Goal: Transaction & Acquisition: Purchase product/service

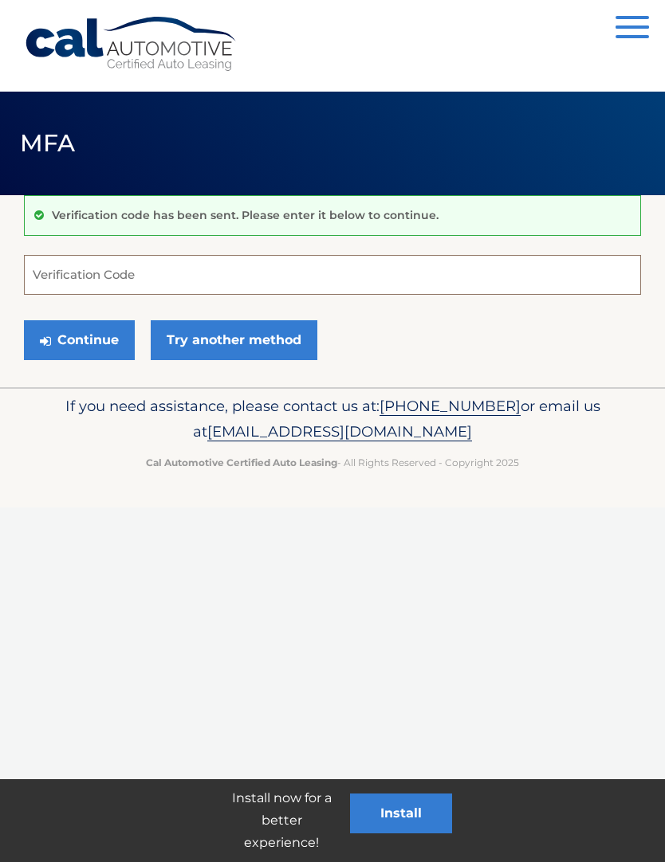
click at [312, 263] on input "Verification Code" at bounding box center [332, 275] width 617 height 40
type input "280176"
click at [102, 336] on button "Continue" at bounding box center [79, 340] width 111 height 40
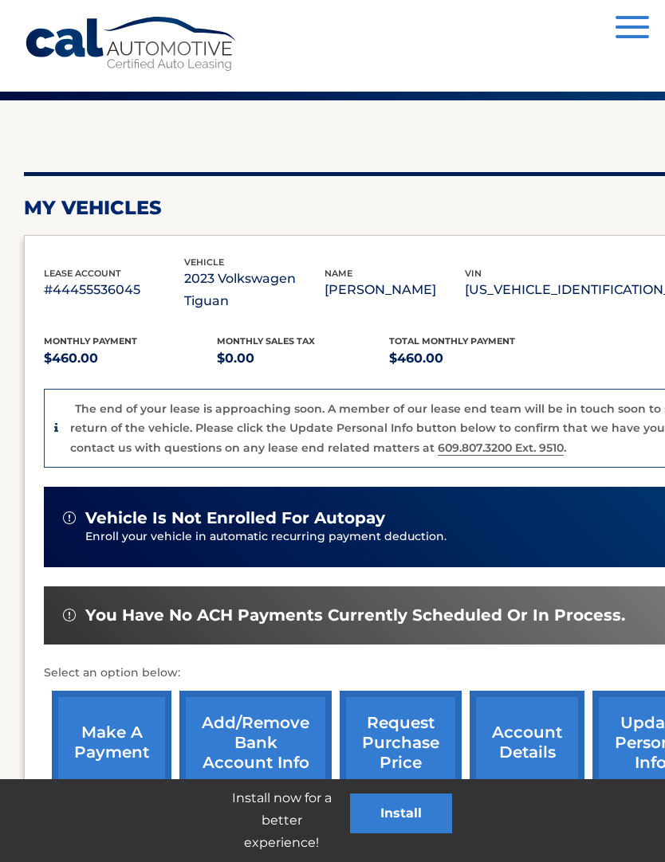
scroll to position [122, 0]
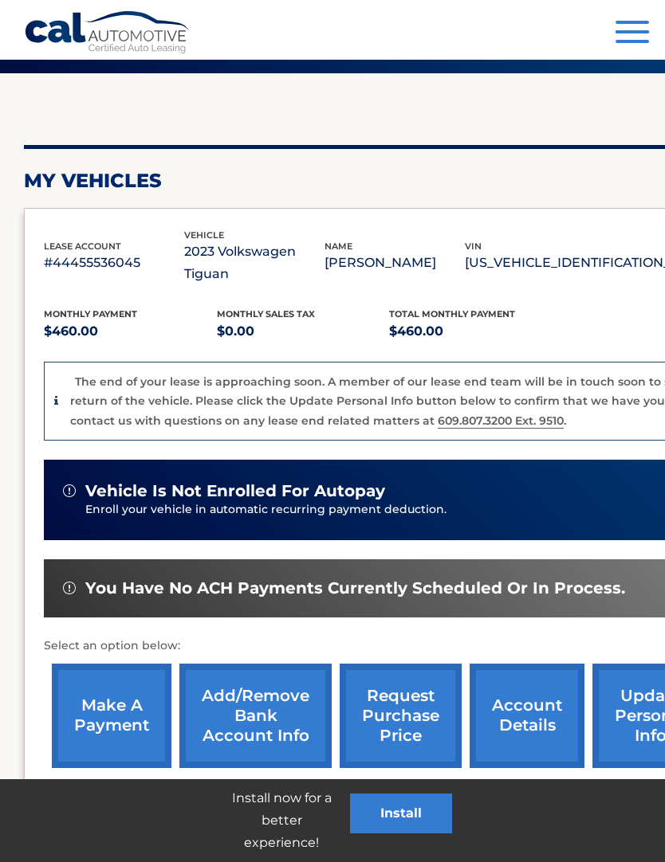
click at [132, 700] on link "make a payment" at bounding box center [112, 716] width 120 height 104
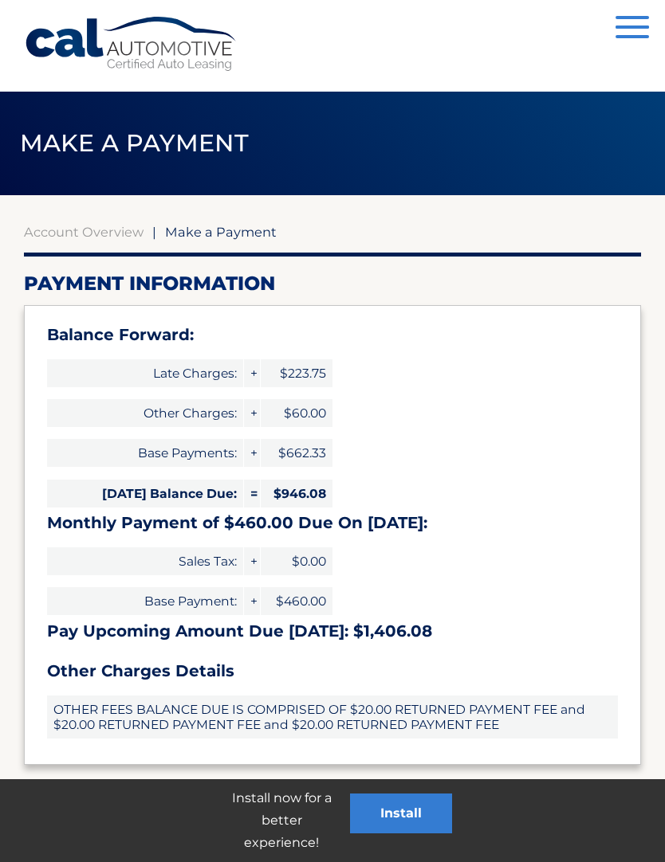
select select "MTZhMzEwM2EtOWI3NS00ZWM0LTkxNmMtNTU0MThkMTVjZGU3"
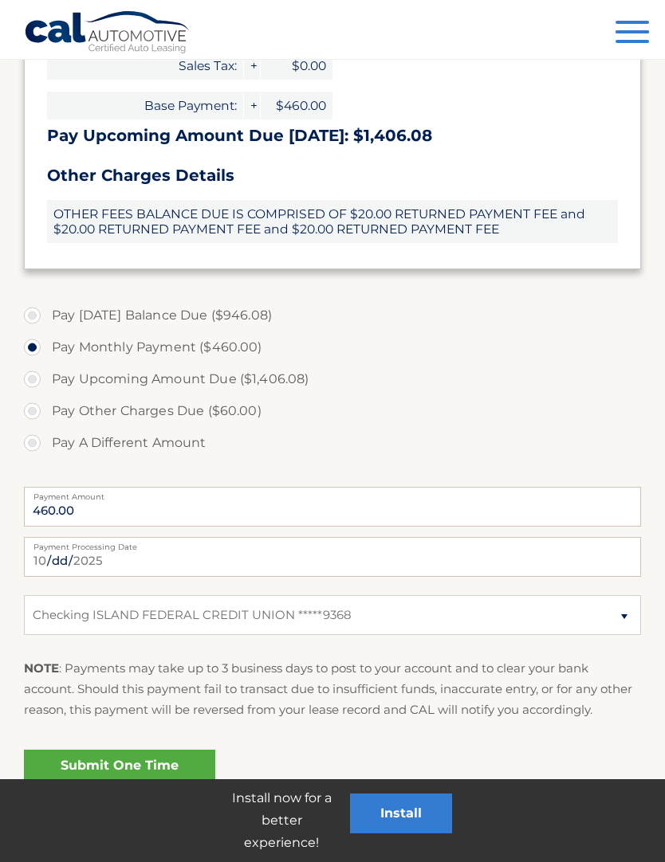
scroll to position [507, 0]
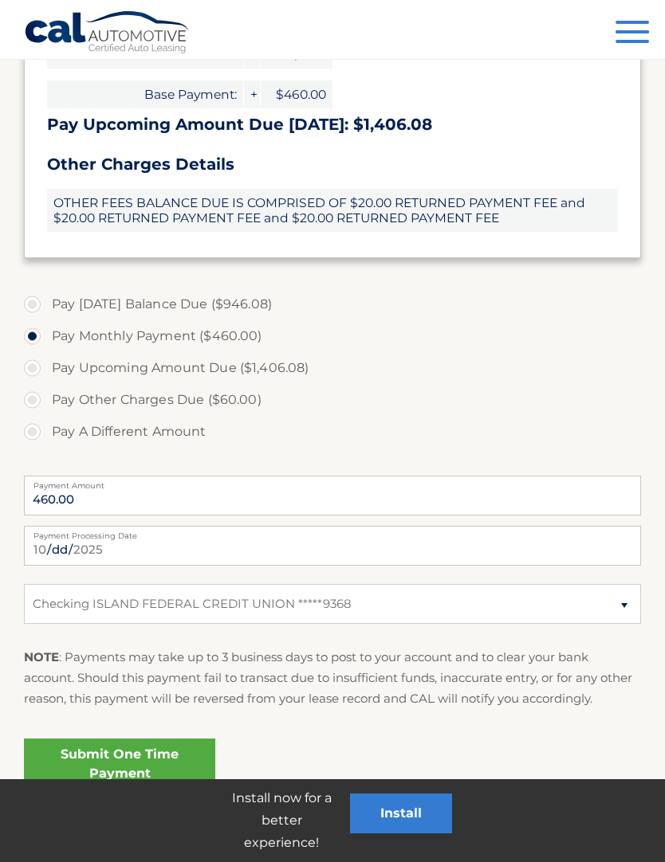
click at [193, 755] on link "Submit One Time Payment" at bounding box center [119, 764] width 191 height 51
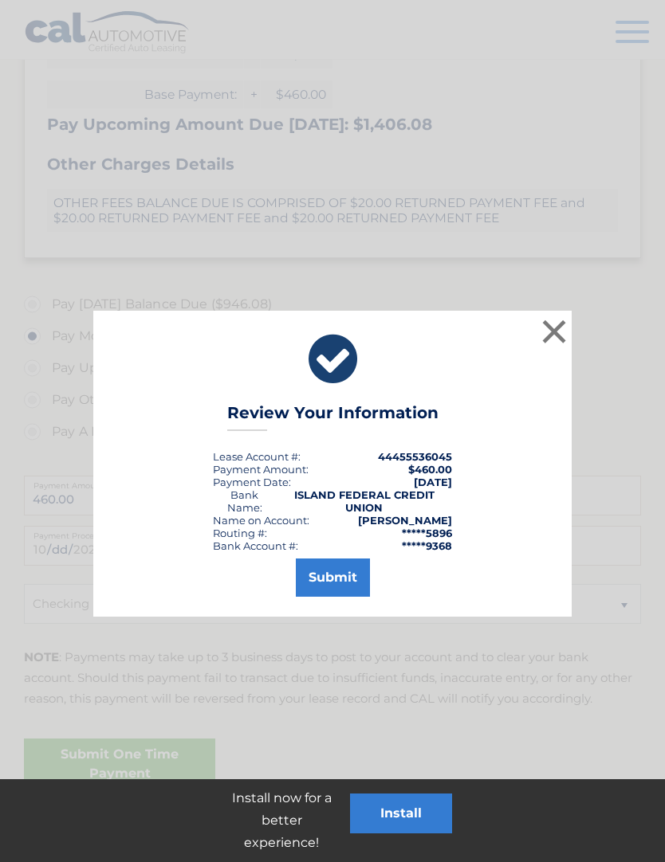
click at [347, 586] on button "Submit" at bounding box center [333, 578] width 74 height 38
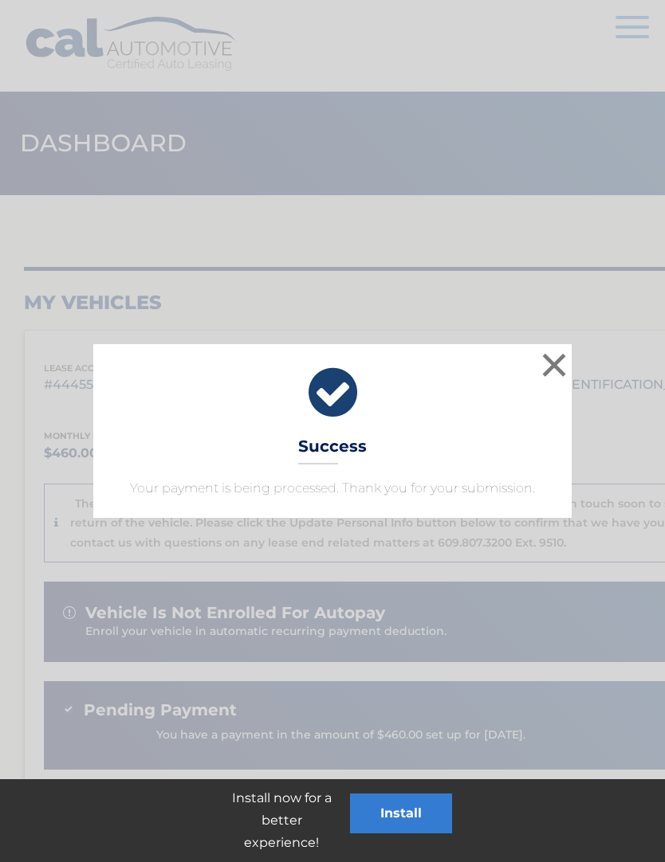
click at [555, 375] on button "×" at bounding box center [554, 365] width 32 height 32
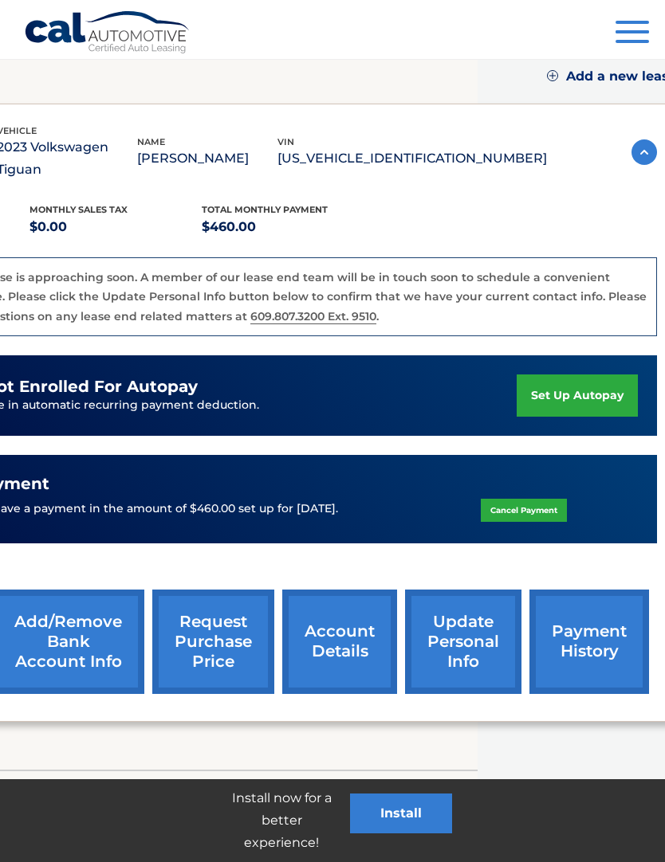
scroll to position [226, 196]
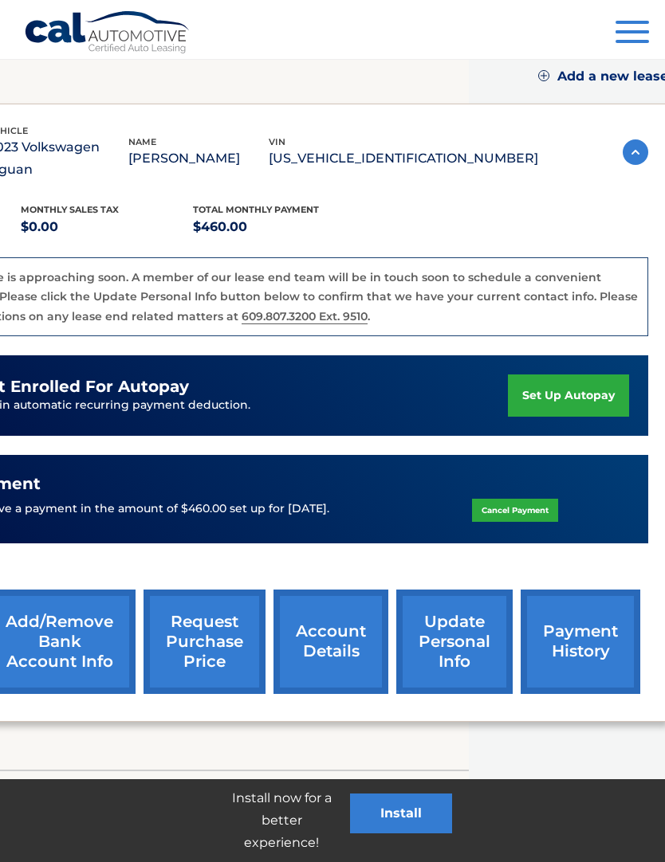
click at [344, 606] on link "account details" at bounding box center [330, 642] width 115 height 104
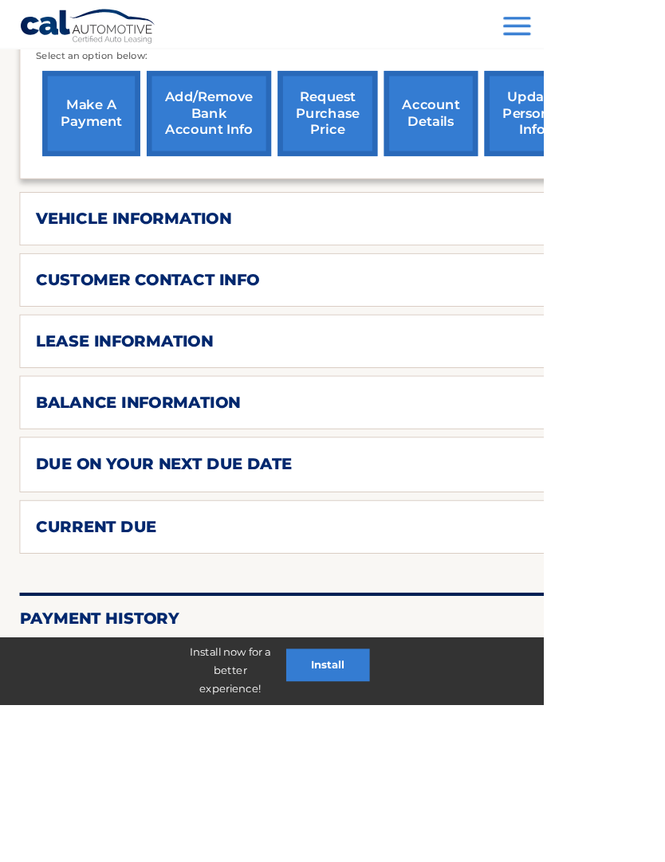
scroll to position [651, 0]
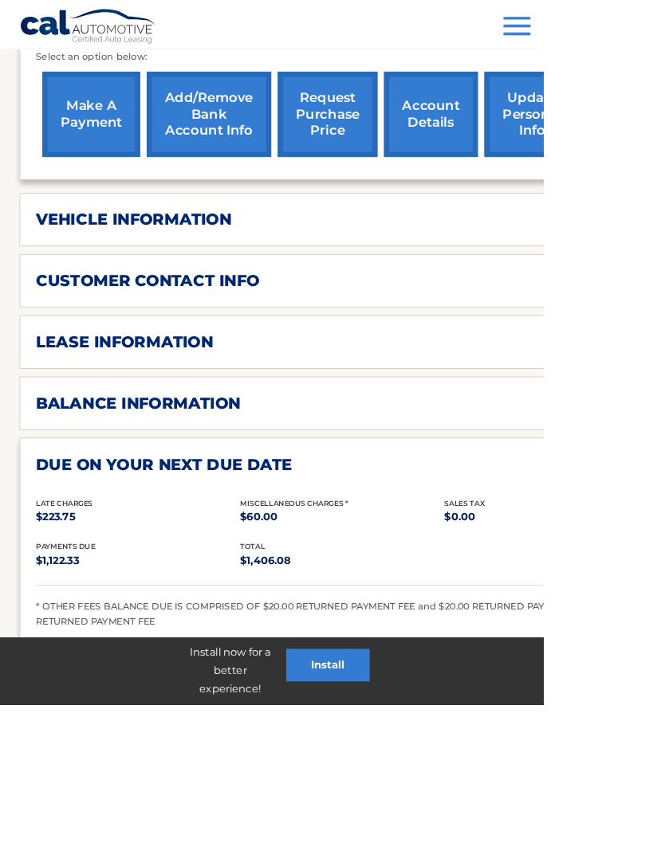
click at [664, 843] on div "current due" at bounding box center [405, 839] width 723 height 24
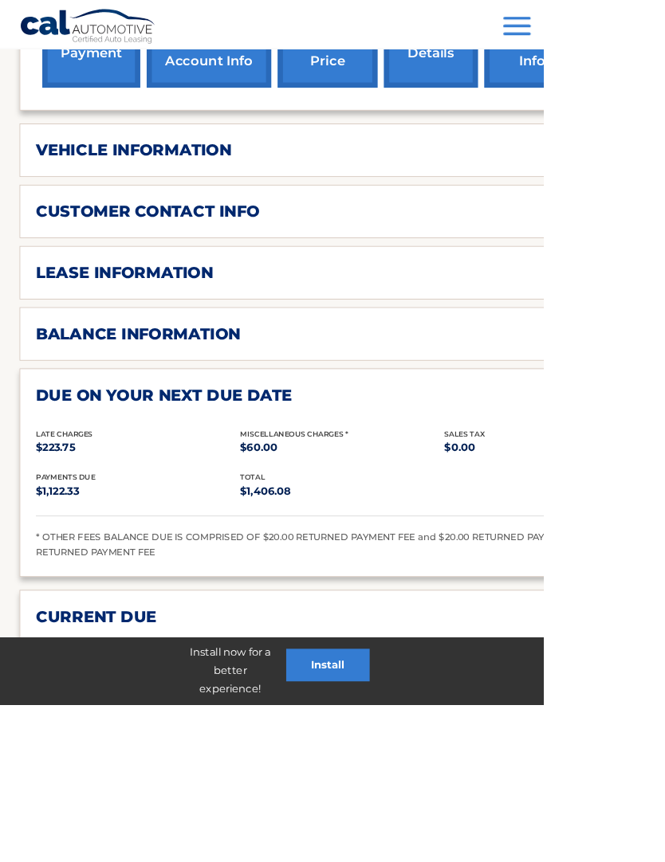
scroll to position [816, 0]
